Goal: Task Accomplishment & Management: Complete application form

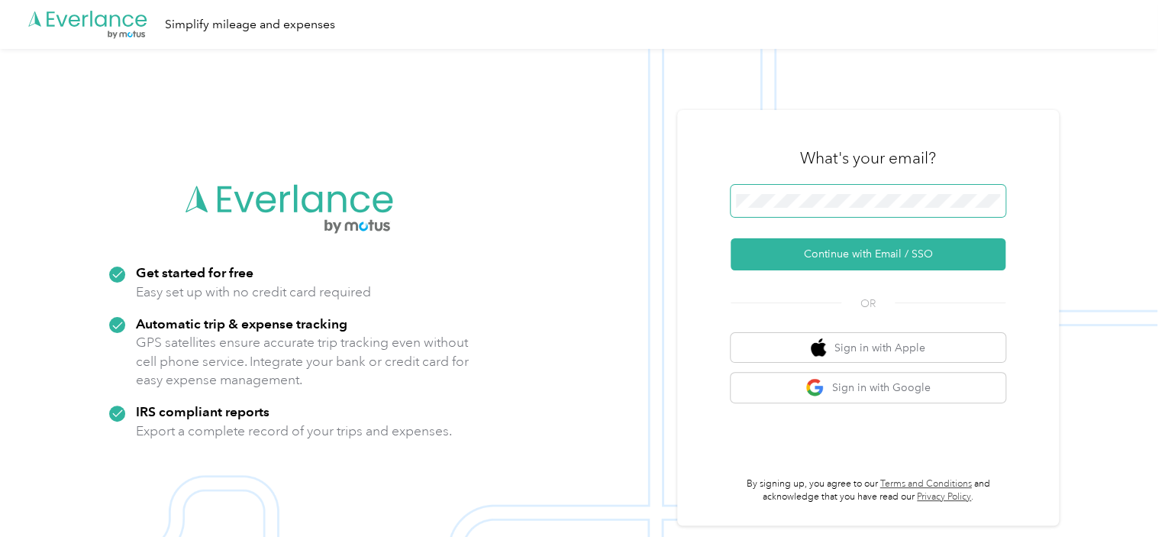
click at [799, 208] on span at bounding box center [868, 201] width 275 height 32
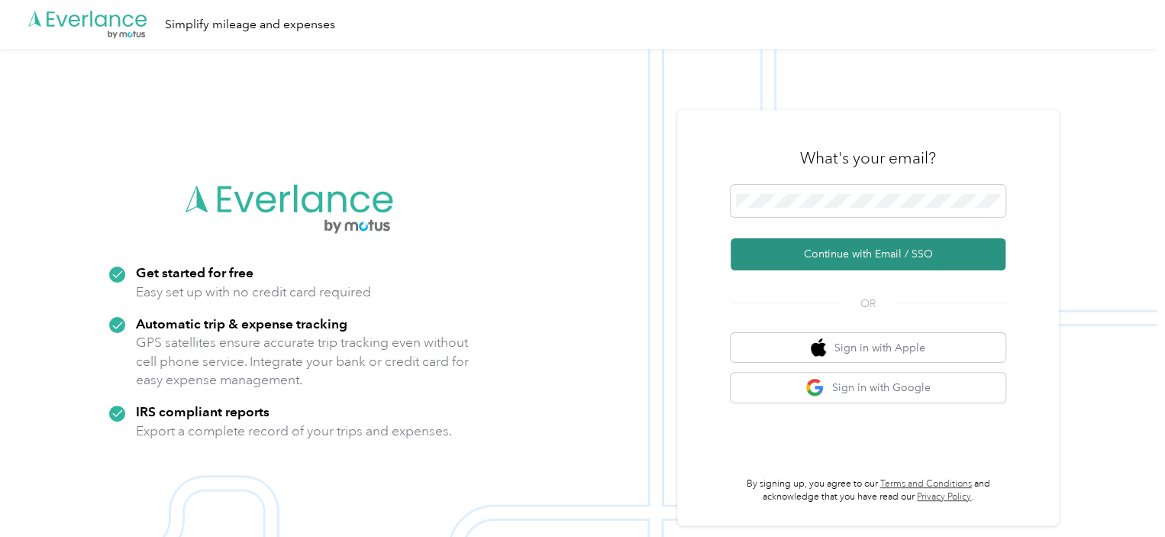
click at [837, 254] on button "Continue with Email / SSO" at bounding box center [868, 254] width 275 height 32
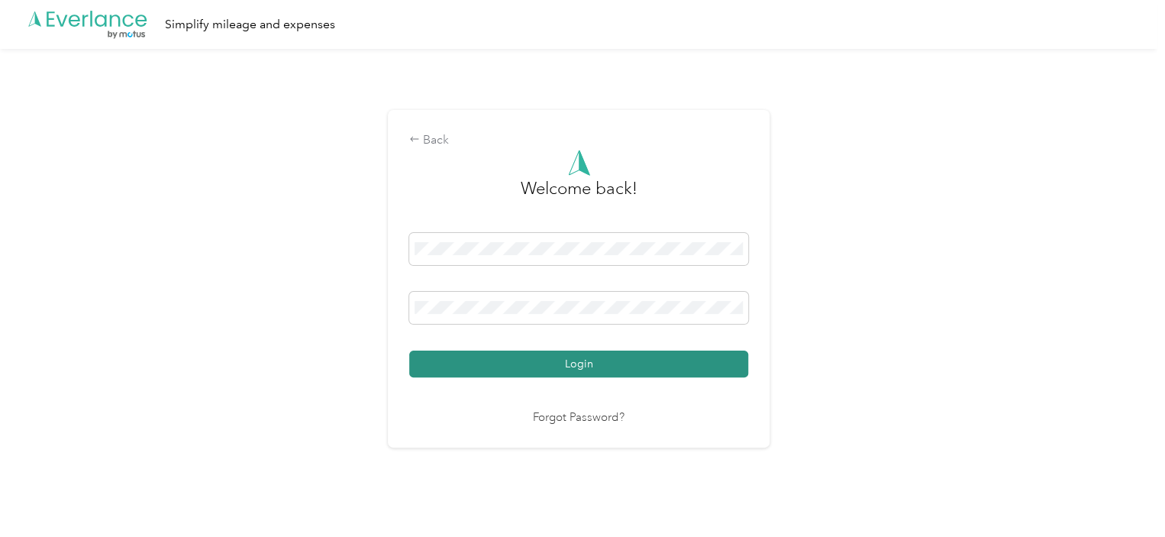
click at [553, 369] on button "Login" at bounding box center [578, 363] width 339 height 27
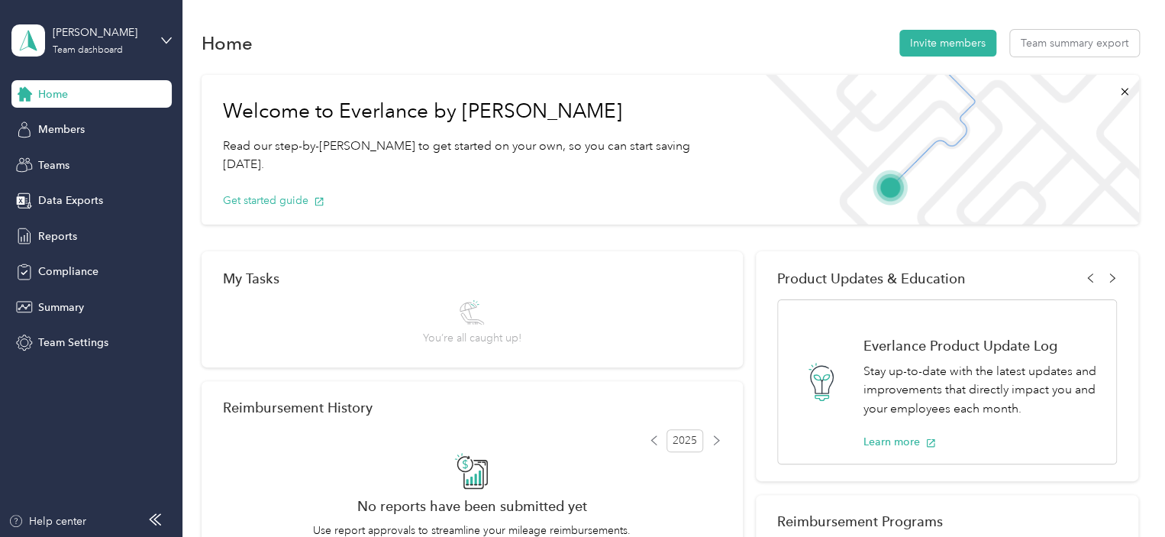
click at [158, 41] on div "[PERSON_NAME] Team dashboard" at bounding box center [91, 40] width 160 height 53
click at [80, 160] on div "Personal dashboard" at bounding box center [72, 160] width 96 height 16
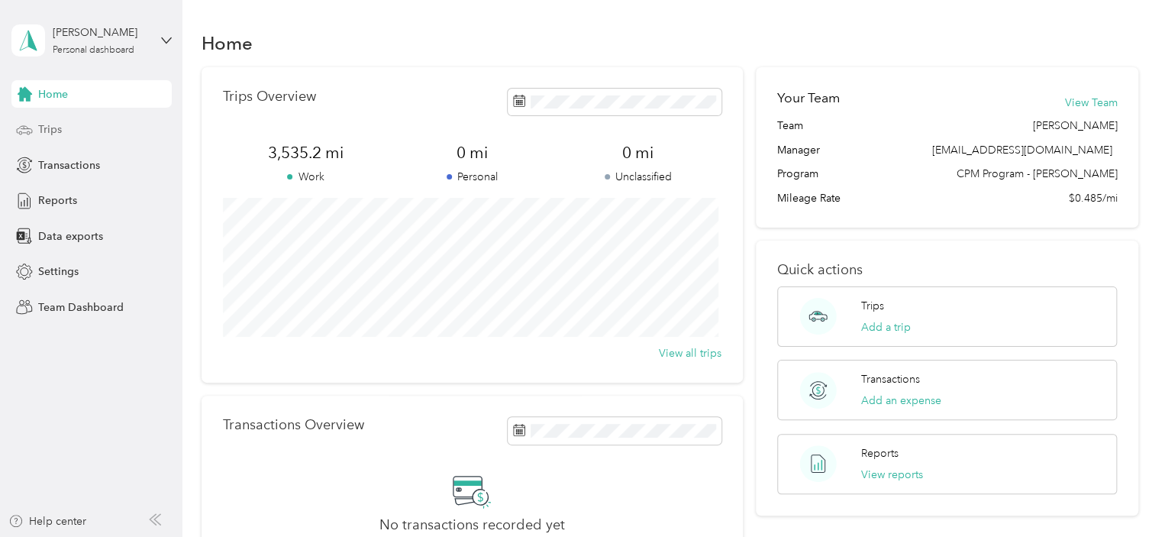
click at [67, 121] on div "Trips" at bounding box center [91, 129] width 160 height 27
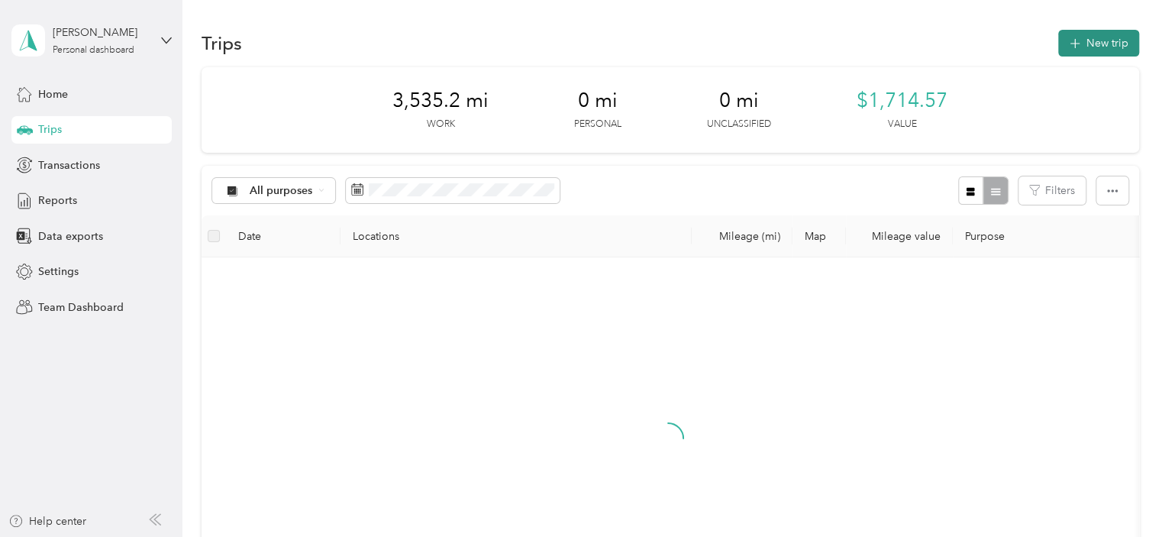
click at [1095, 34] on button "New trip" at bounding box center [1098, 43] width 81 height 27
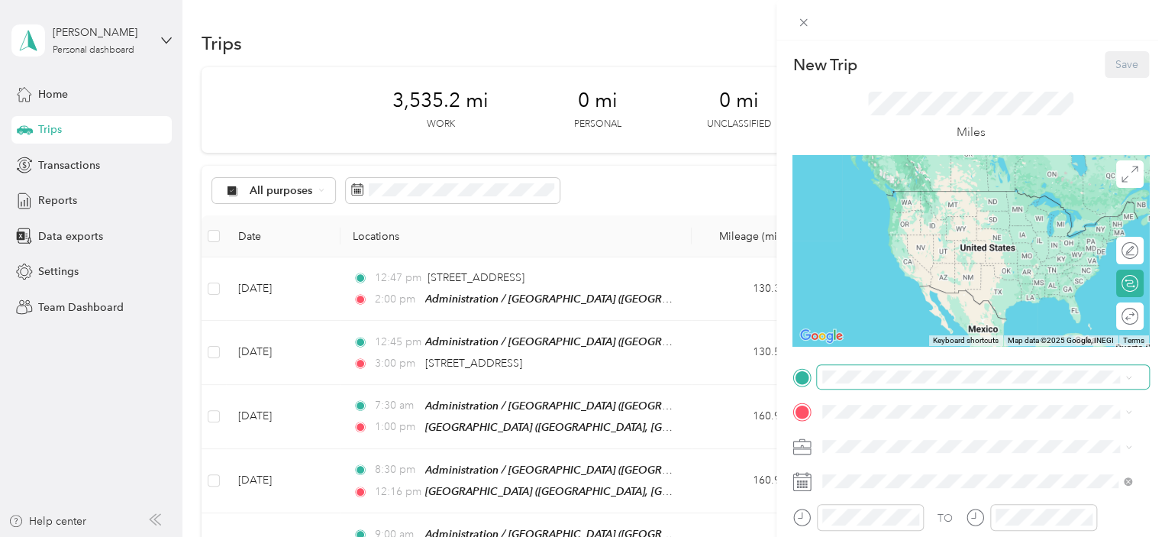
click at [849, 385] on span at bounding box center [983, 377] width 332 height 24
click at [947, 202] on div "[STREET_ADDRESS][PERSON_NAME][US_STATE]" at bounding box center [977, 192] width 298 height 21
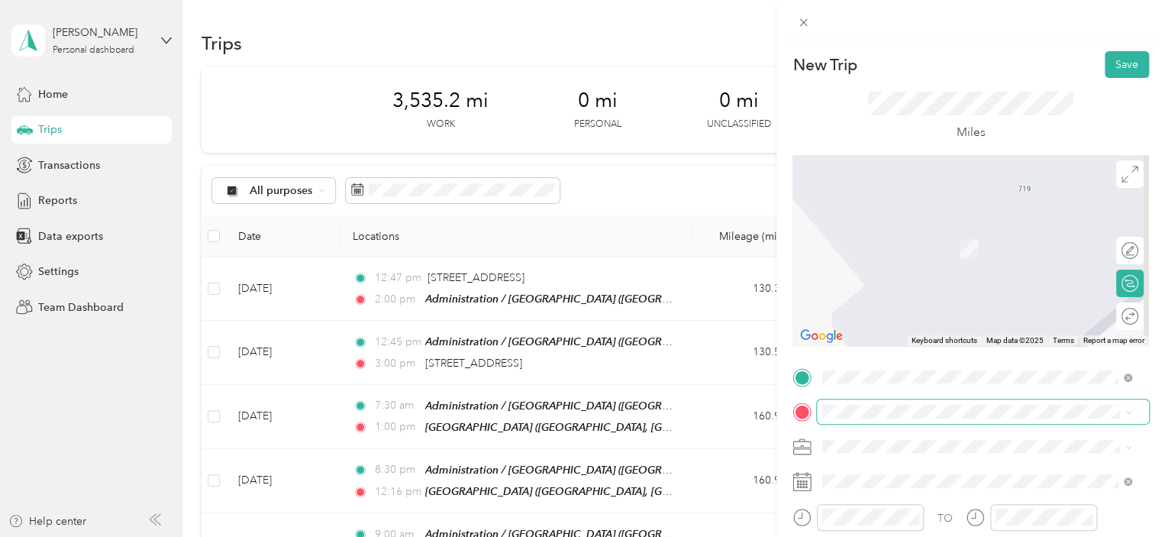
click at [835, 401] on span at bounding box center [983, 411] width 332 height 24
click at [946, 232] on span "[STREET_ADDRESS][US_STATE]" at bounding box center [927, 225] width 153 height 14
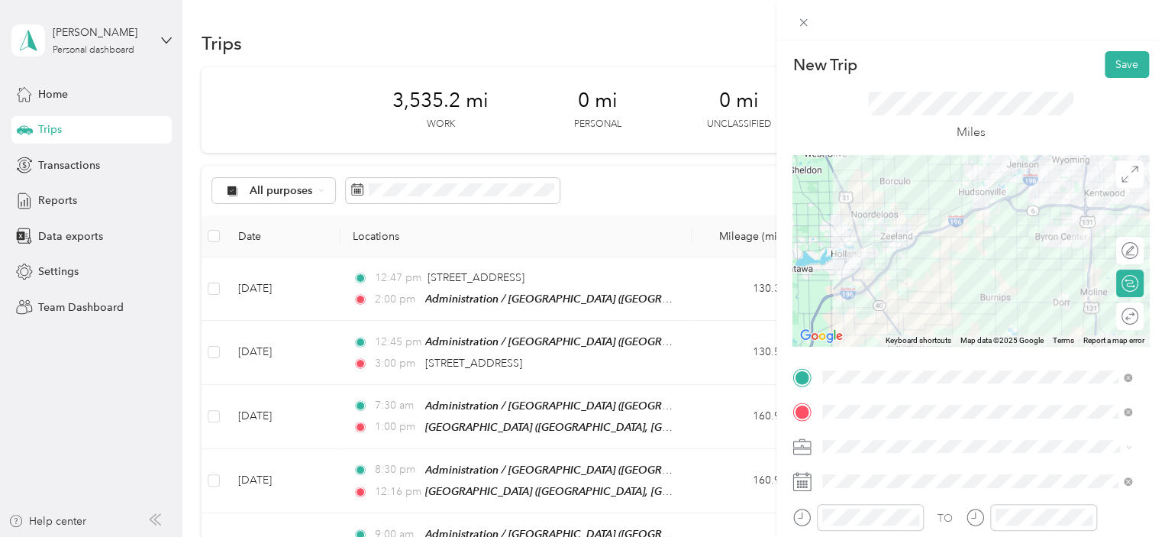
click at [1026, 437] on span at bounding box center [983, 446] width 332 height 24
click at [1002, 454] on span at bounding box center [983, 446] width 332 height 24
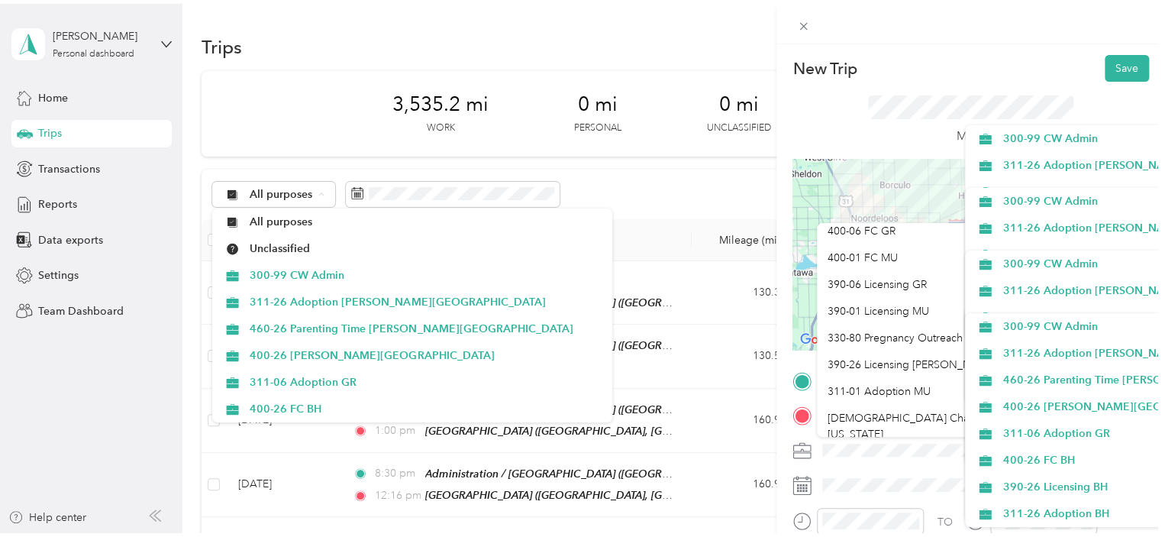
scroll to position [240, 0]
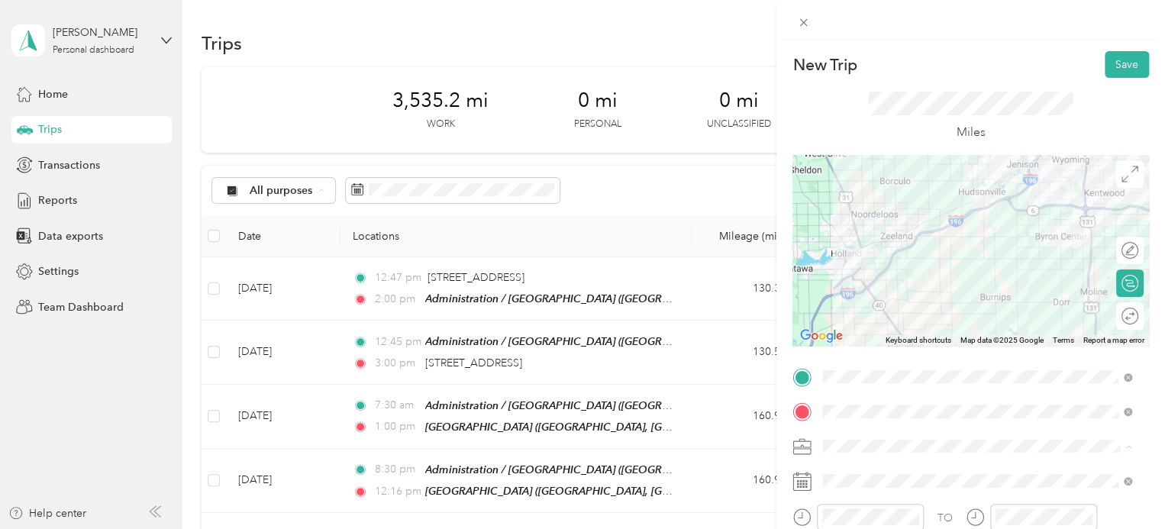
click at [927, 402] on span "[DEMOGRAPHIC_DATA] Charities - [GEOGRAPHIC_DATA][US_STATE]" at bounding box center [969, 416] width 282 height 29
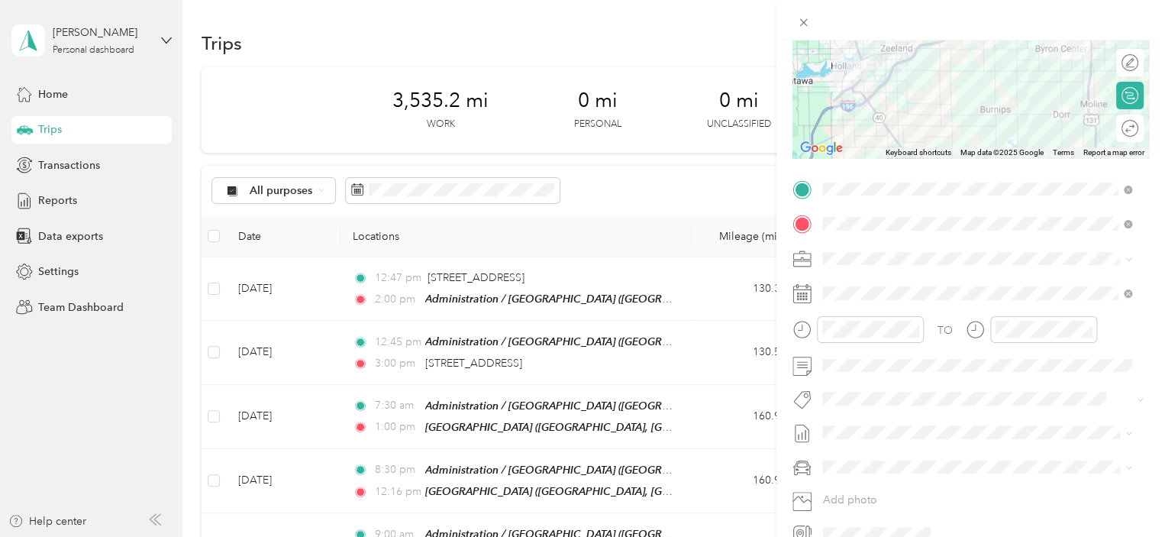
scroll to position [193, 0]
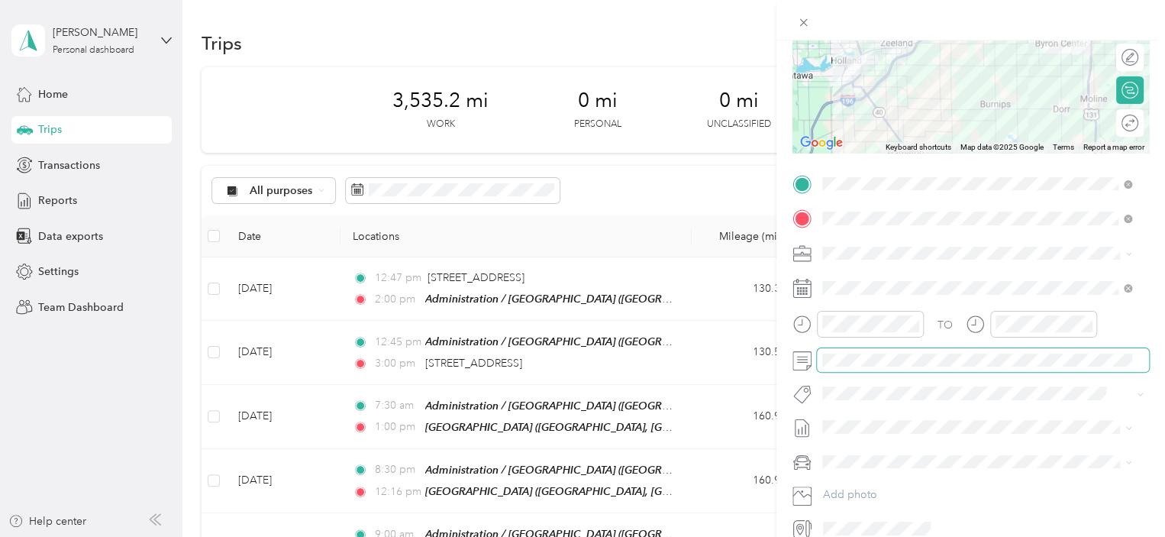
click at [910, 369] on span at bounding box center [983, 360] width 332 height 24
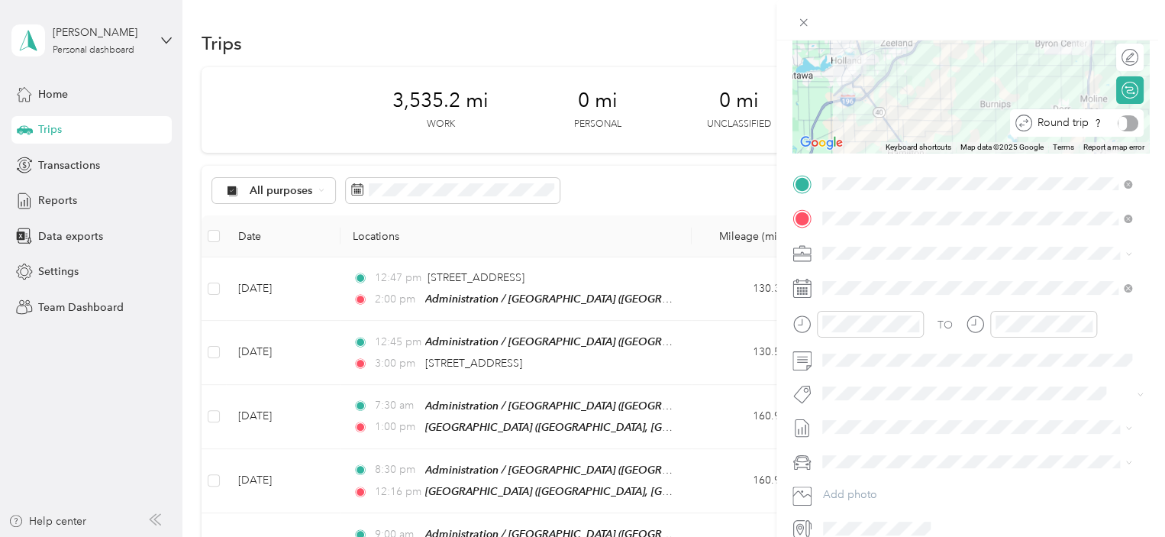
click at [1118, 124] on div at bounding box center [1128, 123] width 21 height 16
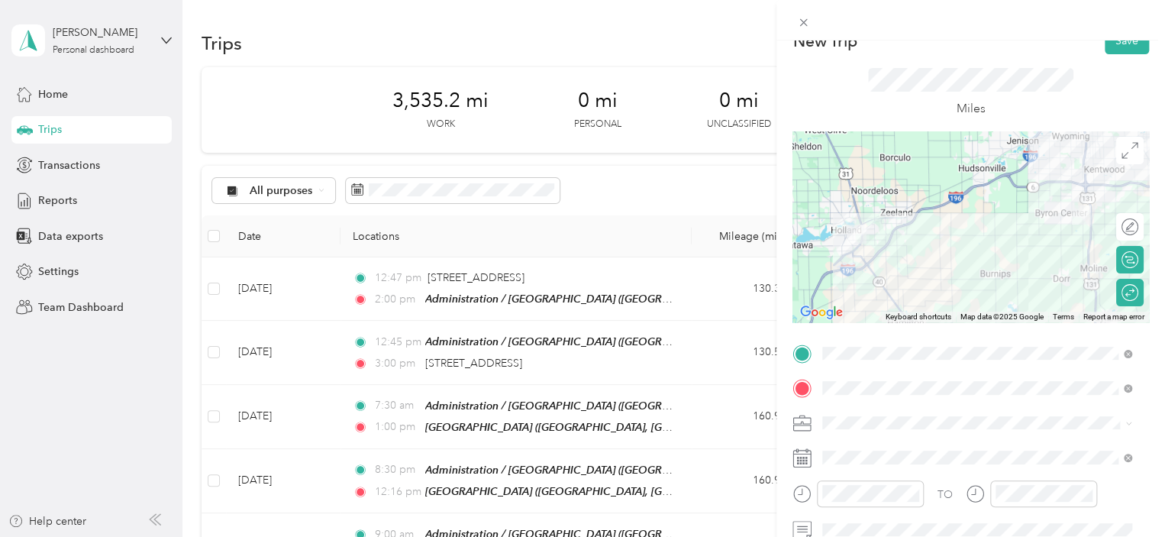
scroll to position [0, 0]
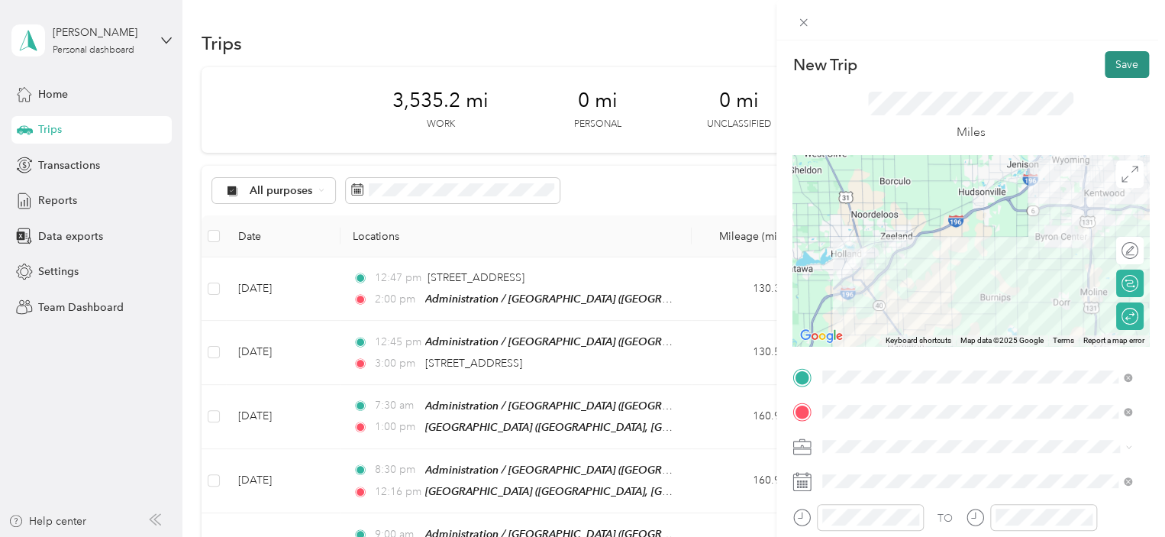
click at [1110, 60] on button "Save" at bounding box center [1127, 64] width 44 height 27
